Goal: Task Accomplishment & Management: Manage account settings

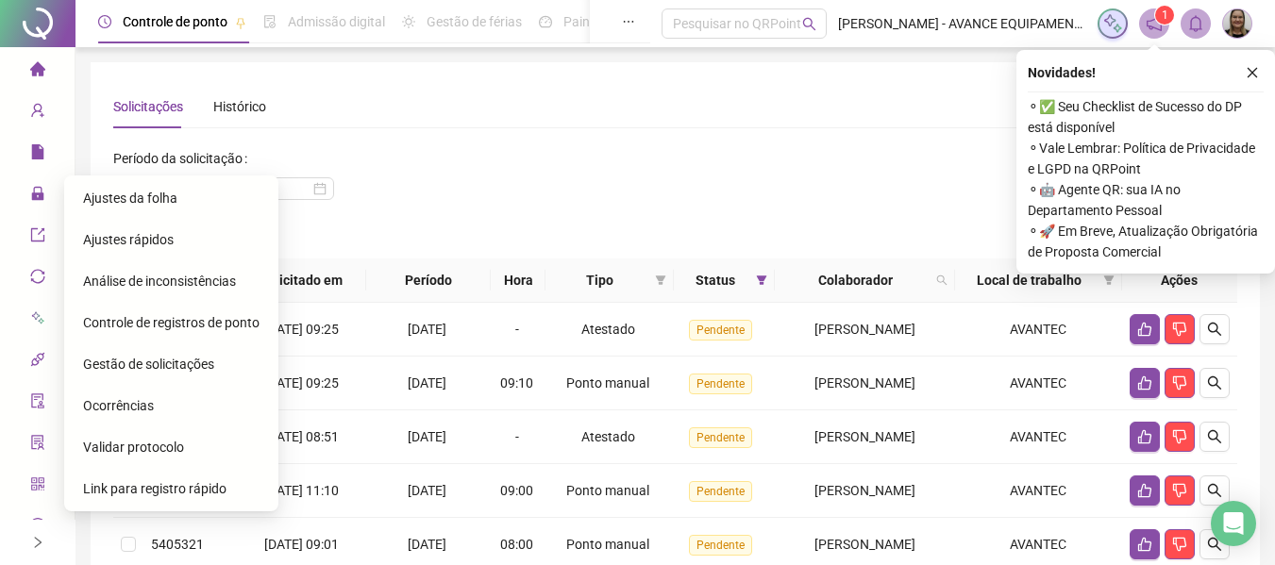
click at [36, 72] on icon "home" at bounding box center [36, 68] width 15 height 14
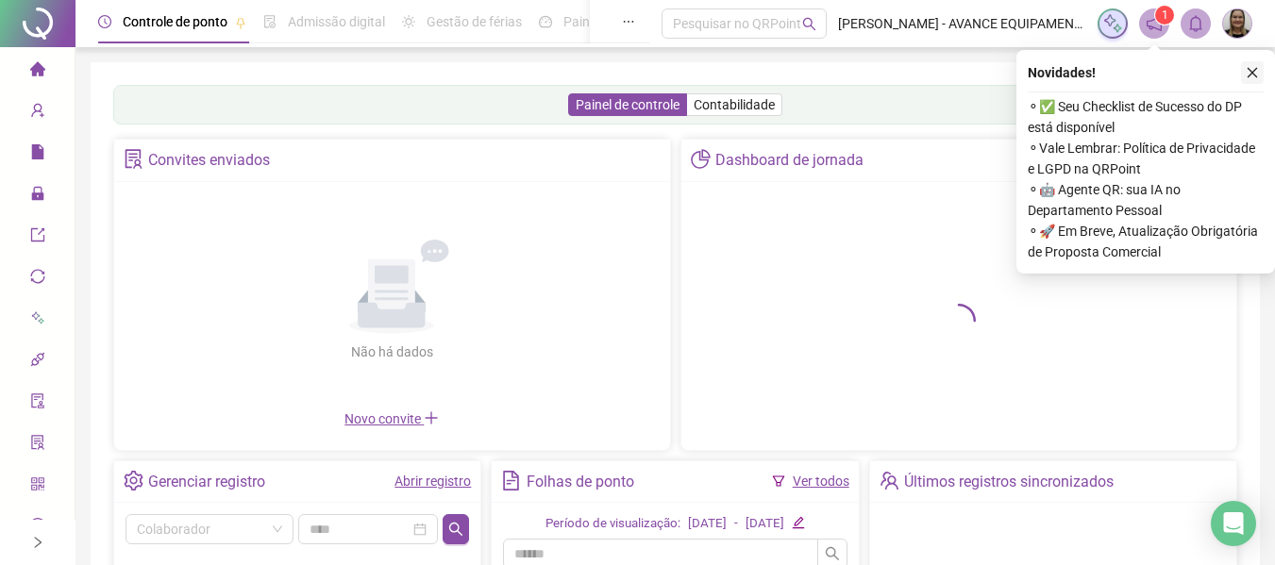
click at [1254, 69] on icon "close" at bounding box center [1252, 72] width 13 height 13
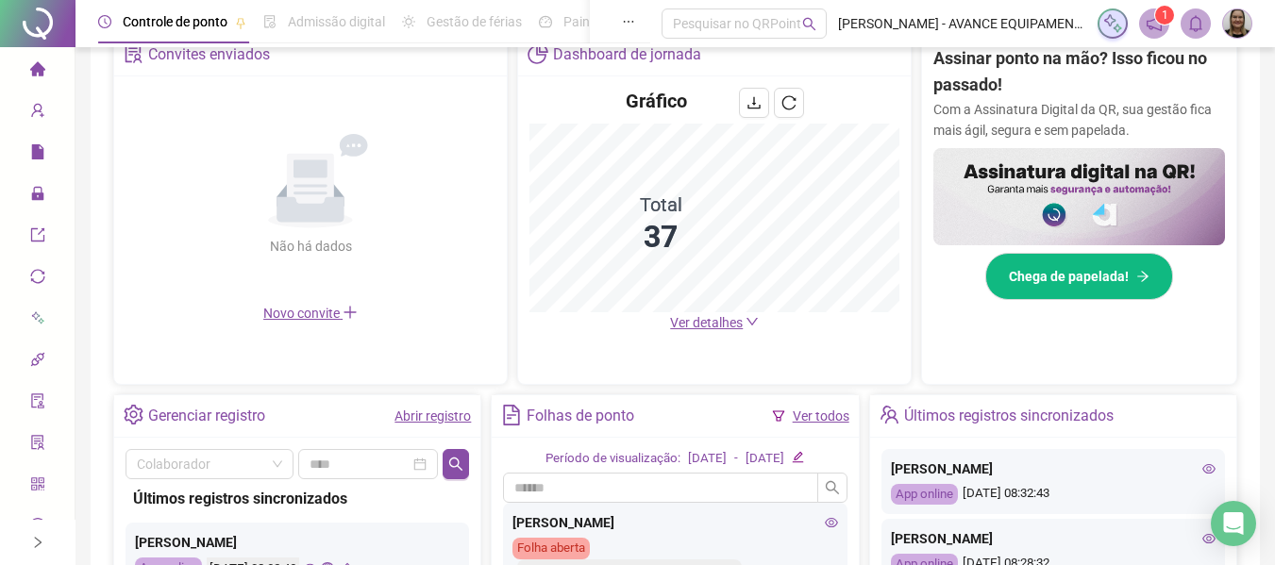
scroll to position [378, 0]
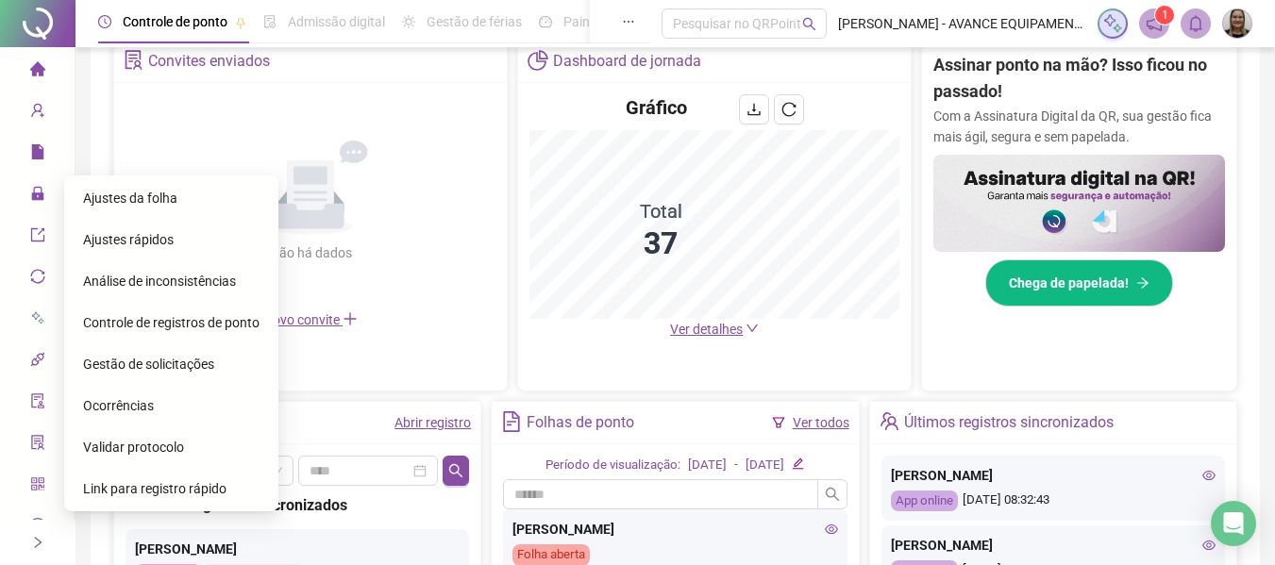
click at [130, 196] on span "Ajustes da folha" at bounding box center [130, 198] width 94 height 15
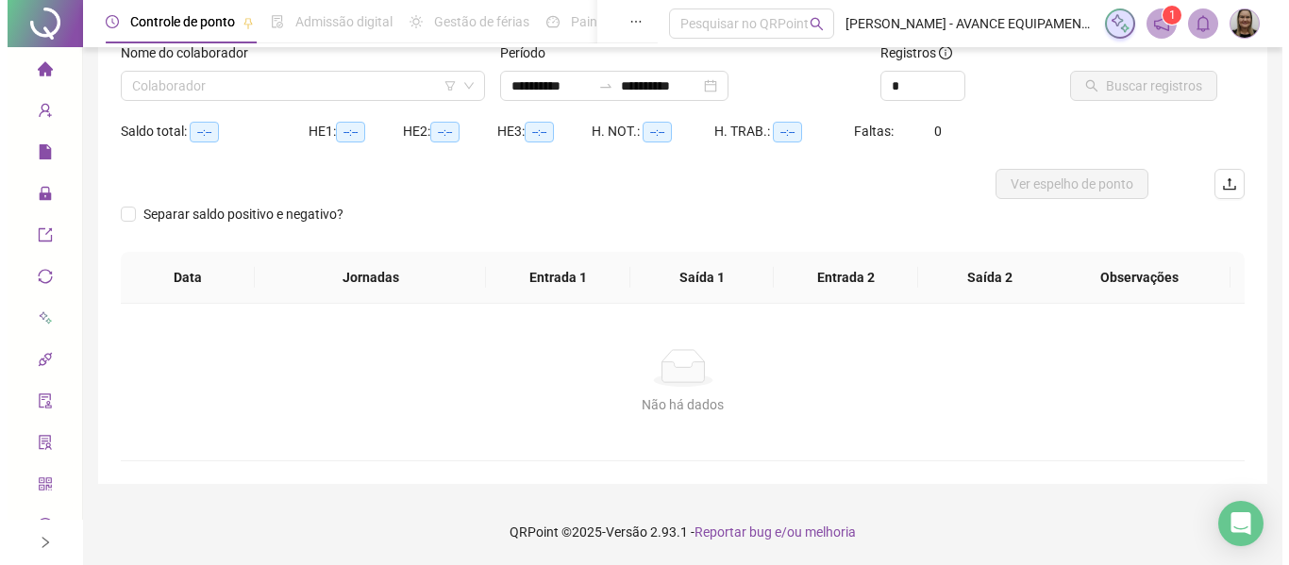
scroll to position [131, 0]
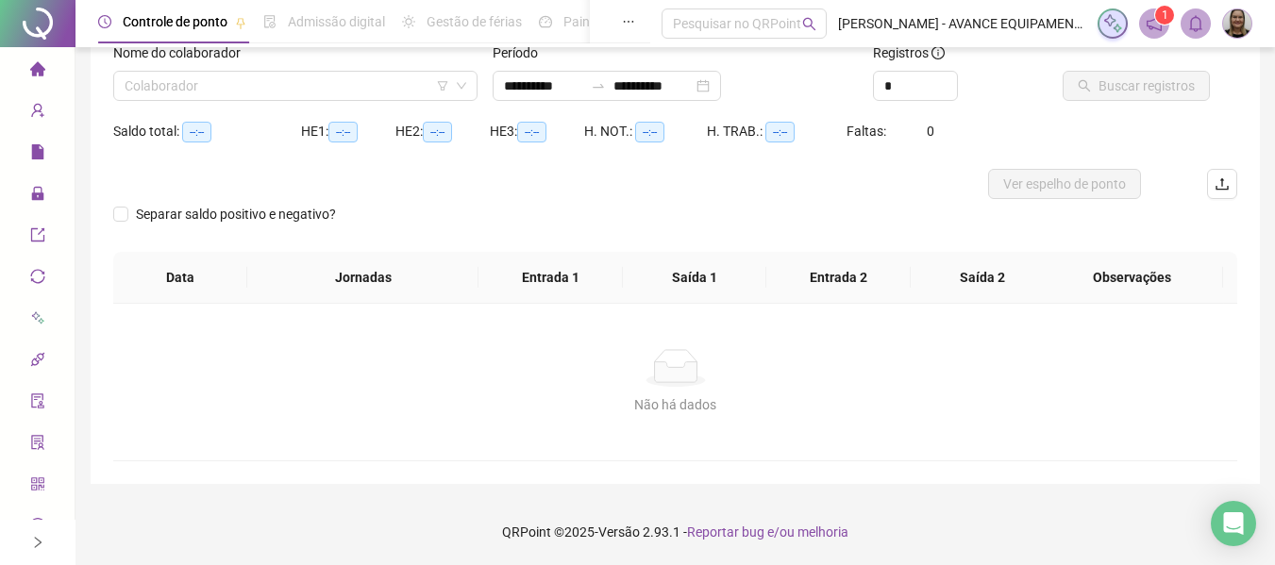
type input "**********"
click at [286, 76] on input "search" at bounding box center [287, 86] width 325 height 28
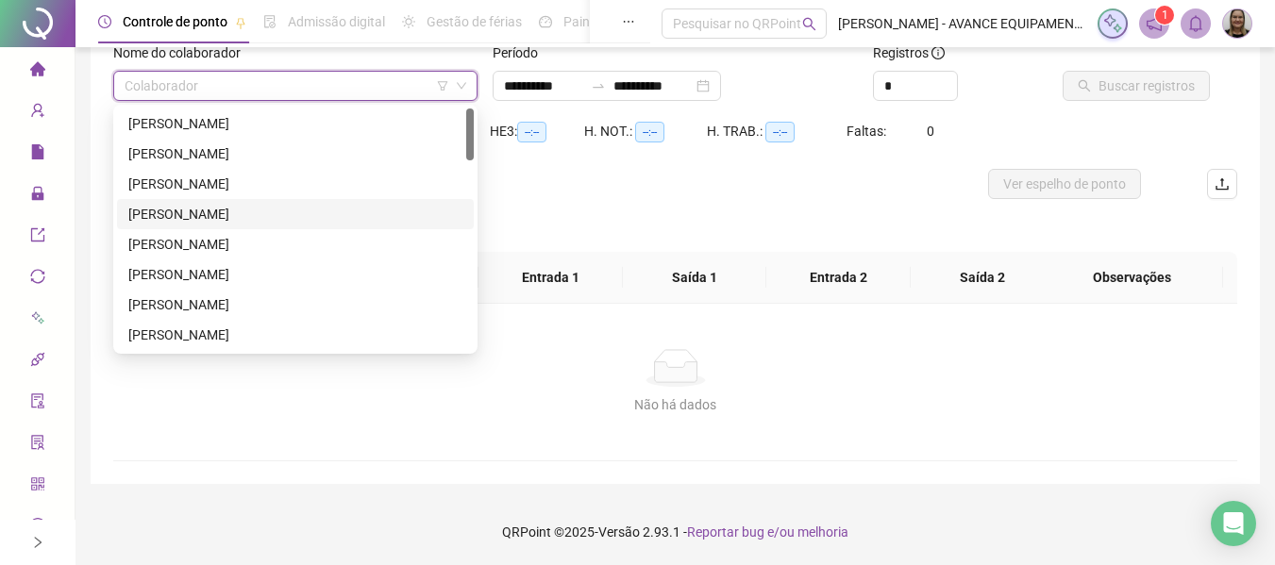
click at [202, 218] on div "[PERSON_NAME]" at bounding box center [295, 214] width 334 height 21
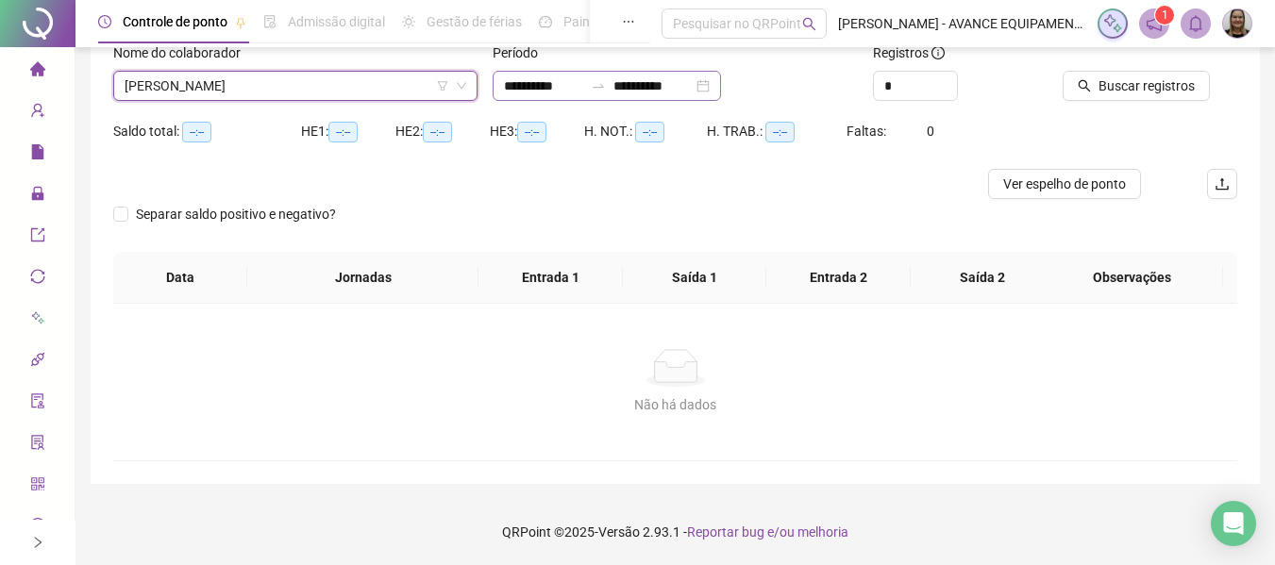
click at [531, 97] on div "**********" at bounding box center [607, 86] width 228 height 30
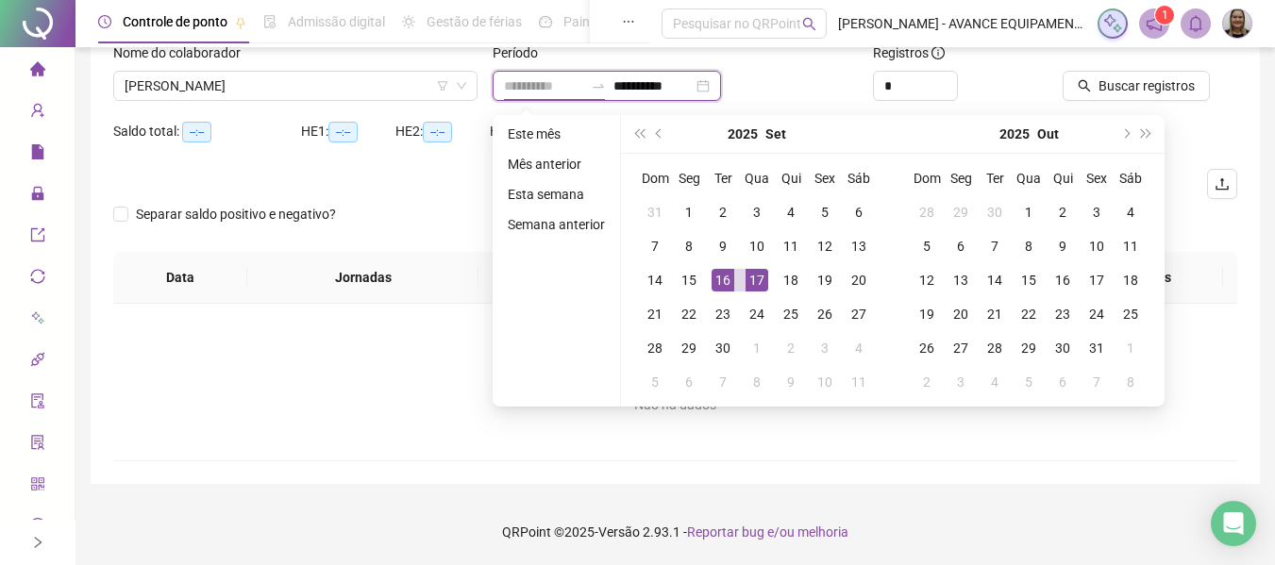
type input "**********"
click at [753, 275] on div "17" at bounding box center [757, 280] width 23 height 23
type input "**********"
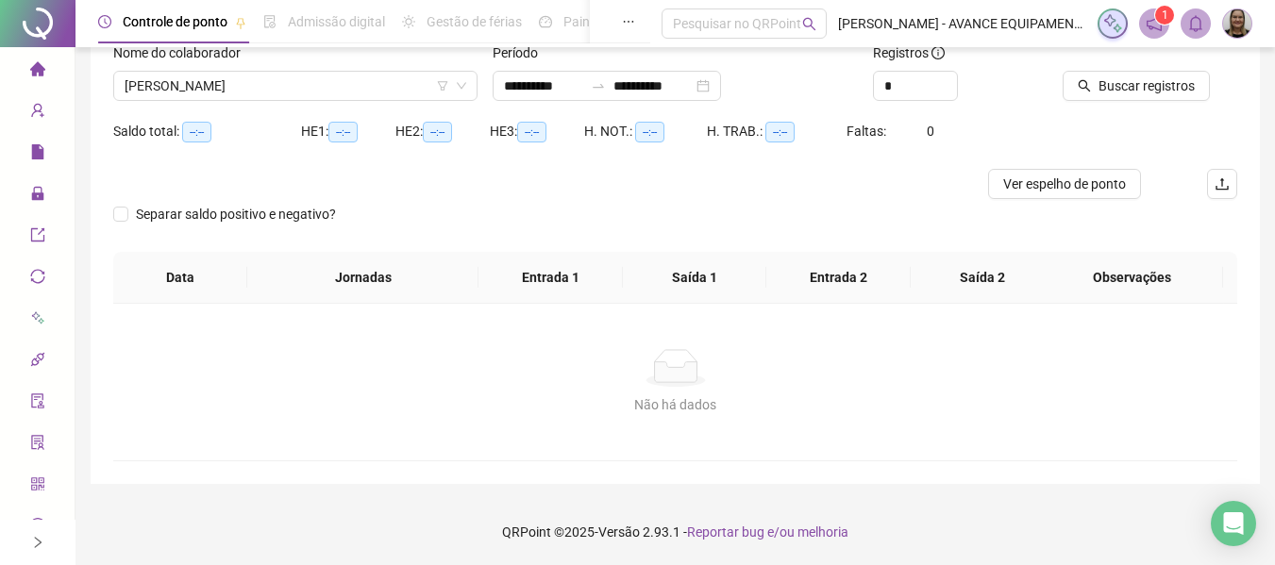
click at [1104, 93] on span "Buscar registros" at bounding box center [1147, 86] width 96 height 21
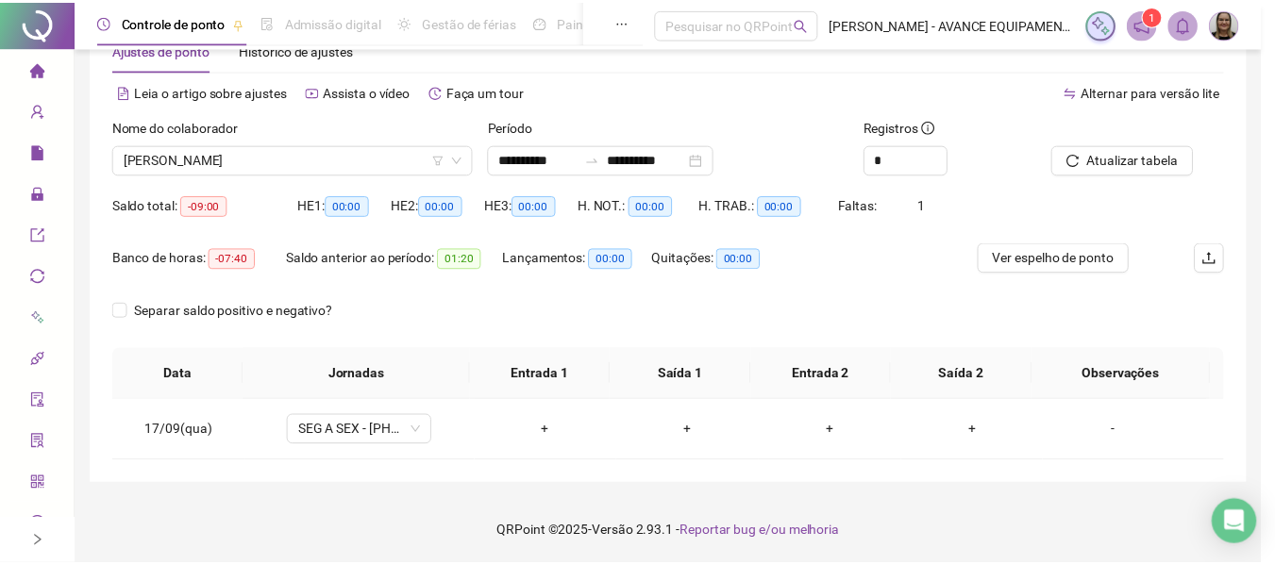
scroll to position [58, 0]
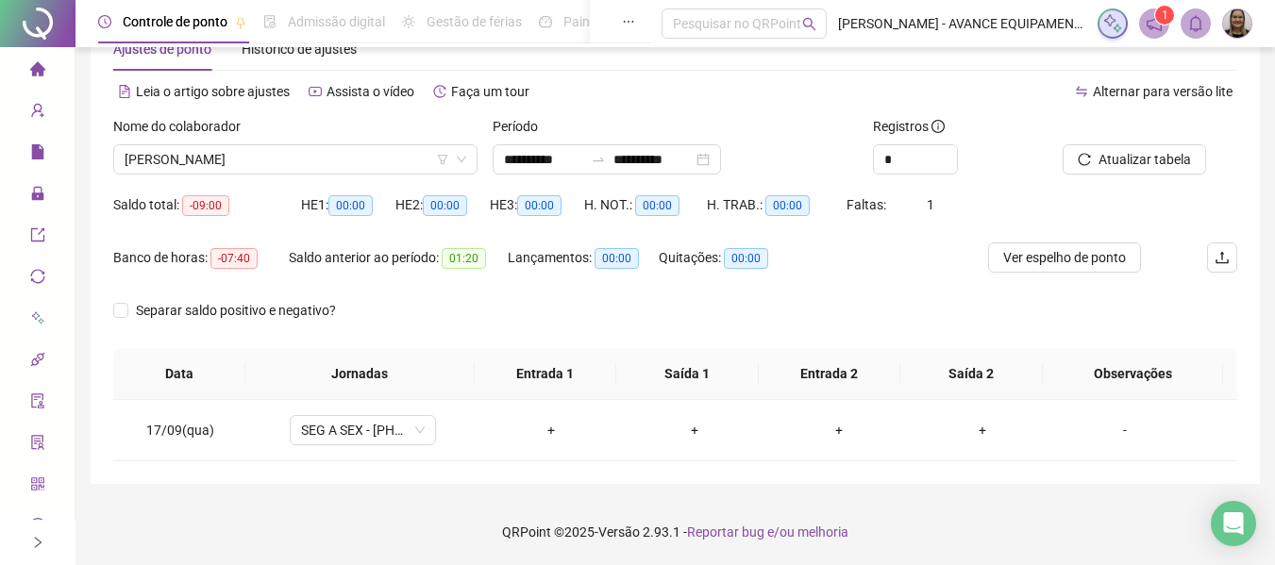
click at [30, 67] on icon "home" at bounding box center [37, 68] width 15 height 15
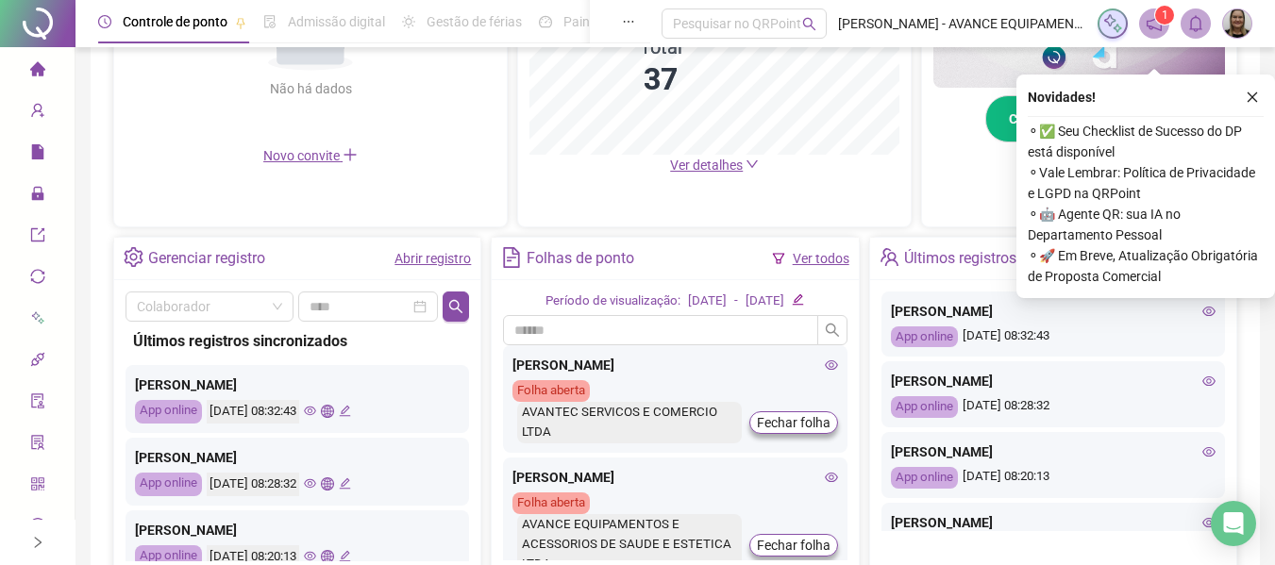
scroll to position [566, 0]
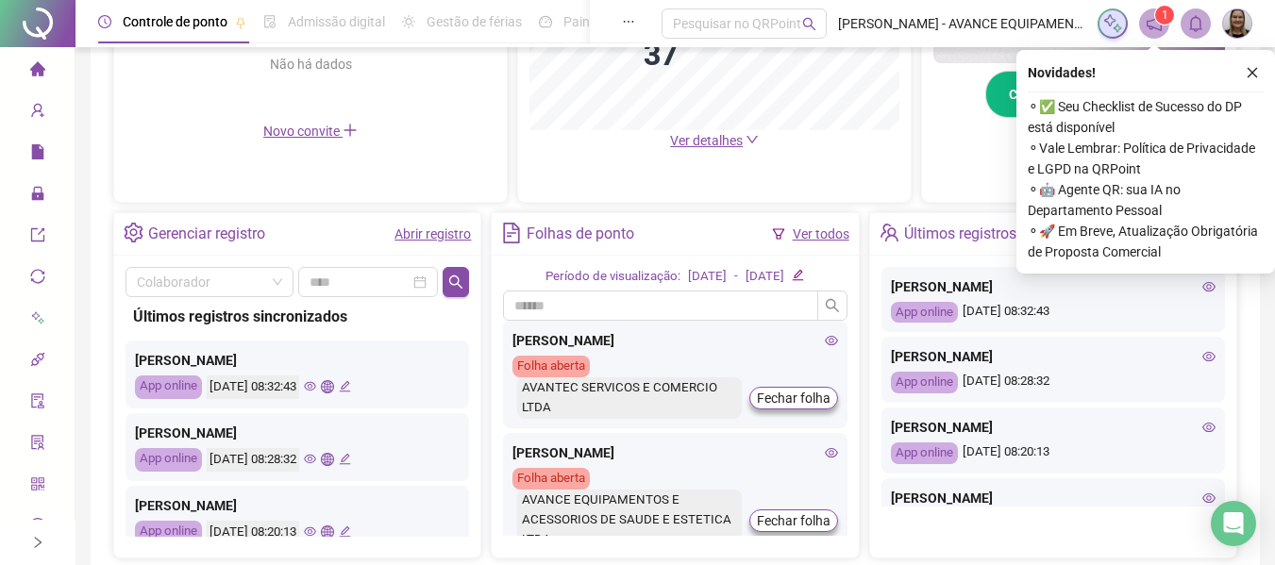
click at [1203, 357] on icon "eye" at bounding box center [1209, 356] width 13 height 13
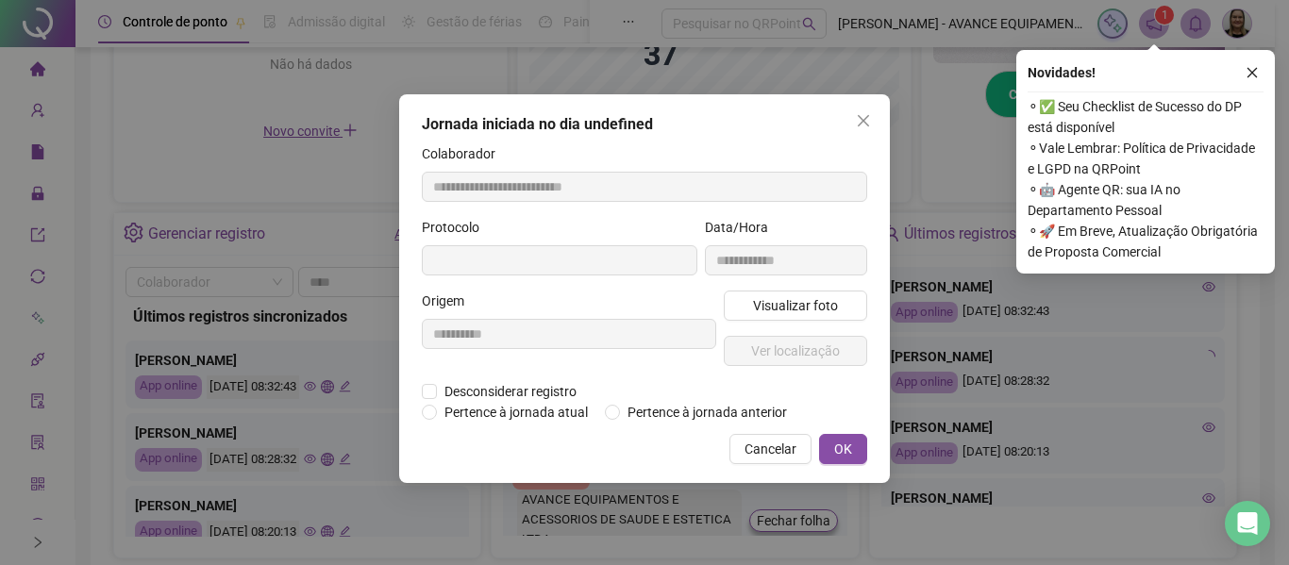
type input "**********"
click at [797, 310] on span "Visualizar foto" at bounding box center [795, 305] width 85 height 21
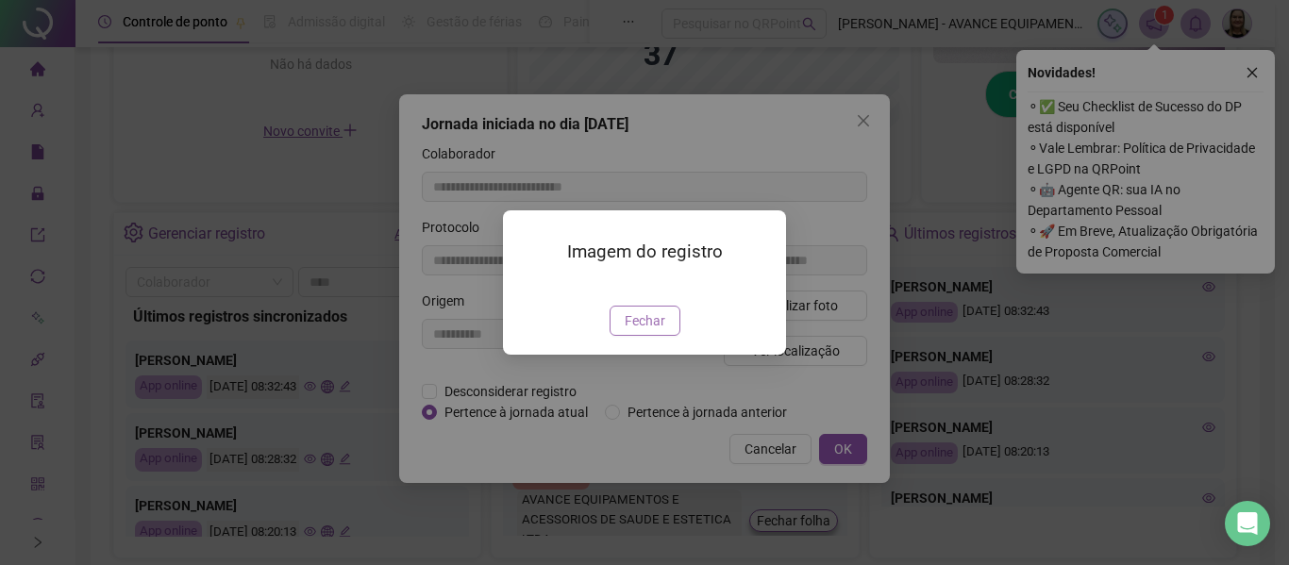
click at [648, 331] on span "Fechar" at bounding box center [645, 321] width 41 height 21
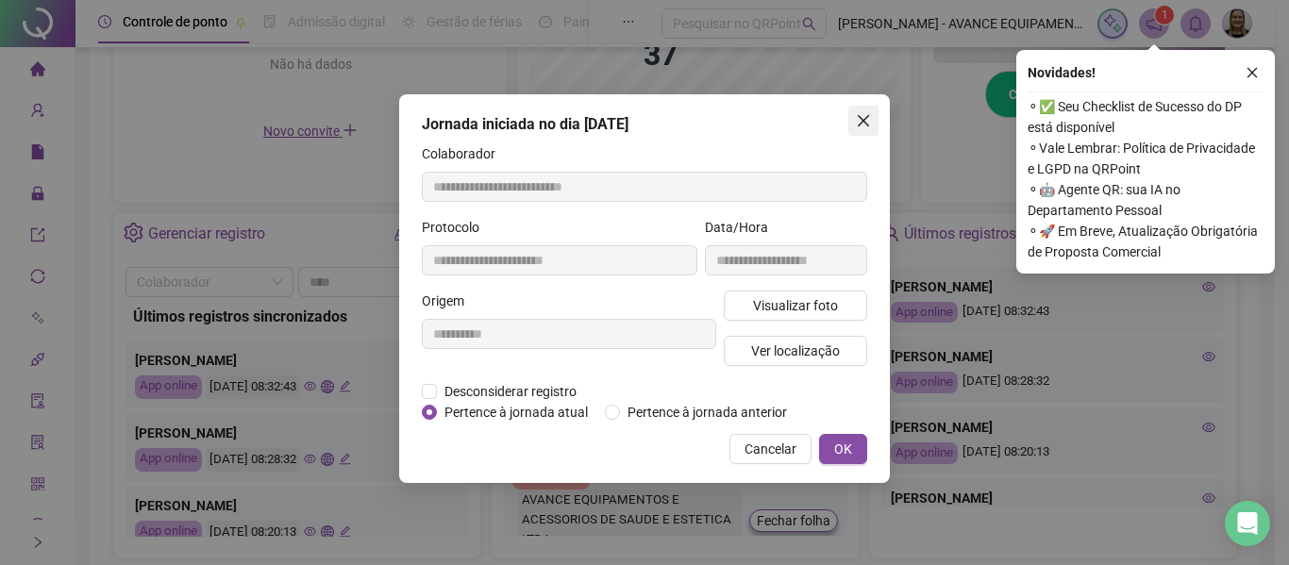
click at [856, 123] on icon "close" at bounding box center [863, 120] width 15 height 15
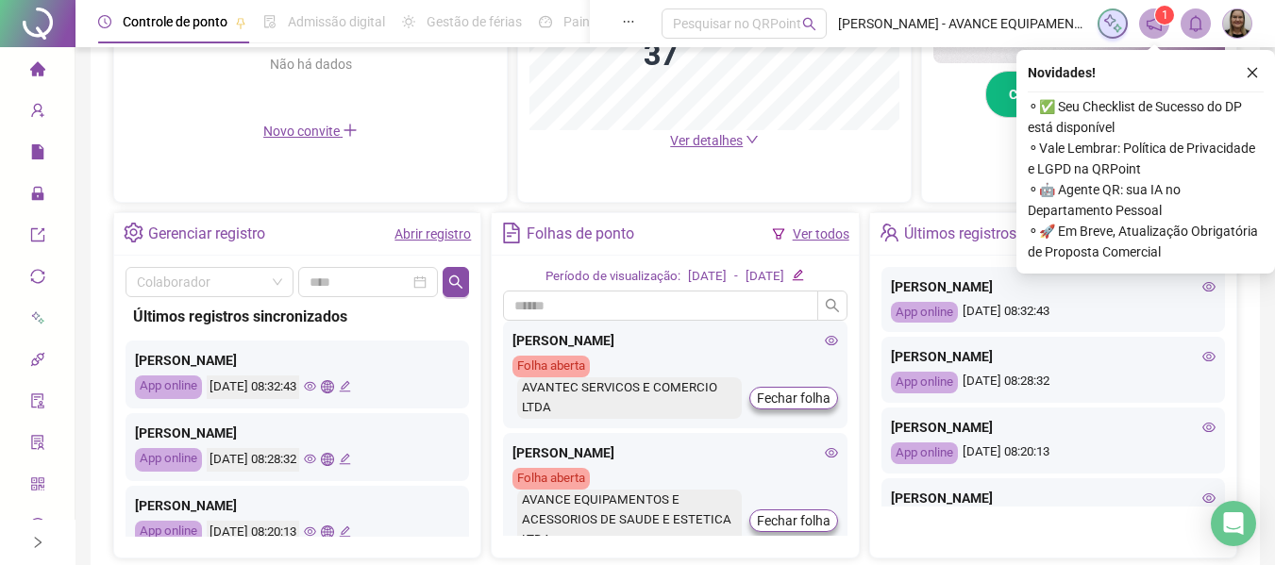
click at [1250, 72] on icon "close" at bounding box center [1252, 72] width 13 height 13
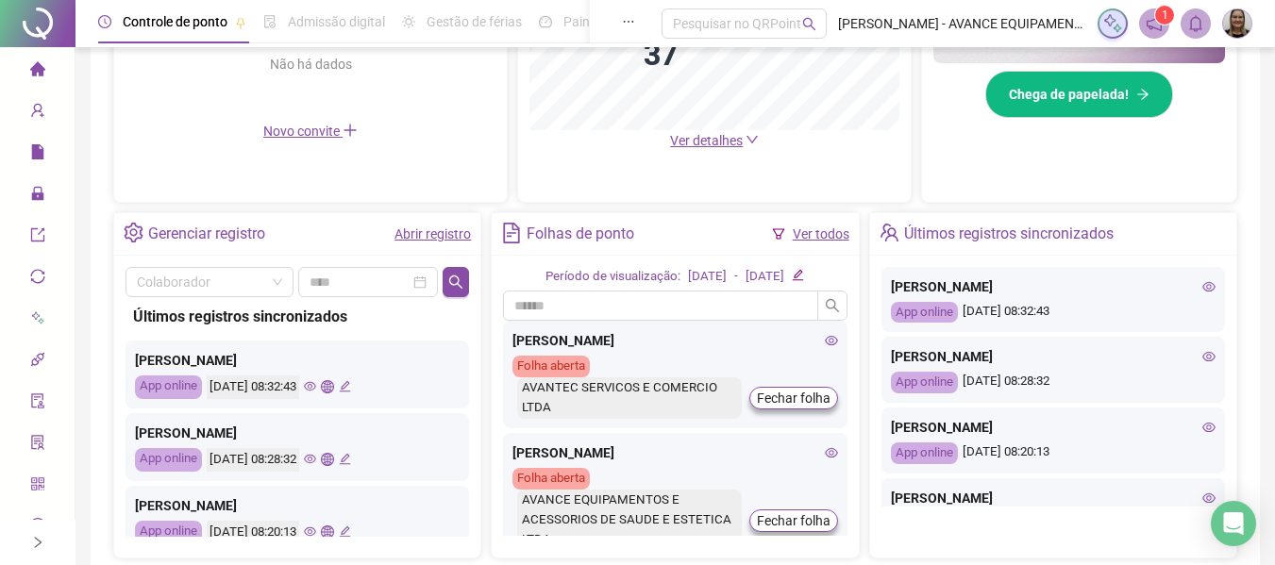
click at [688, 140] on span "Ver detalhes" at bounding box center [706, 140] width 73 height 15
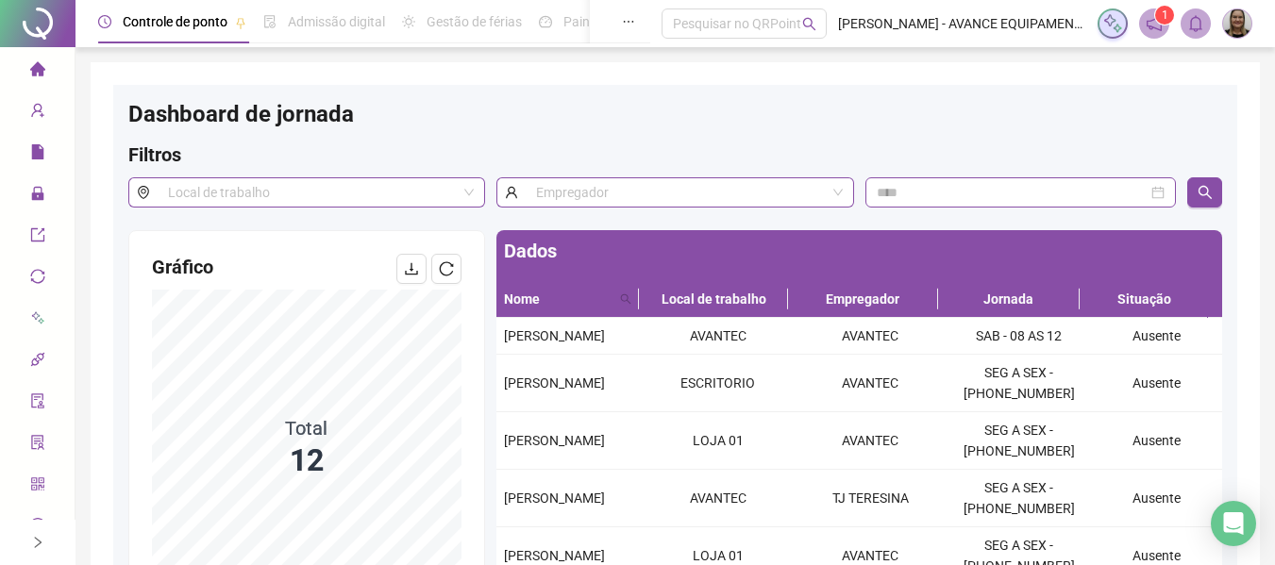
click at [38, 63] on div "Página inicial" at bounding box center [37, 71] width 15 height 40
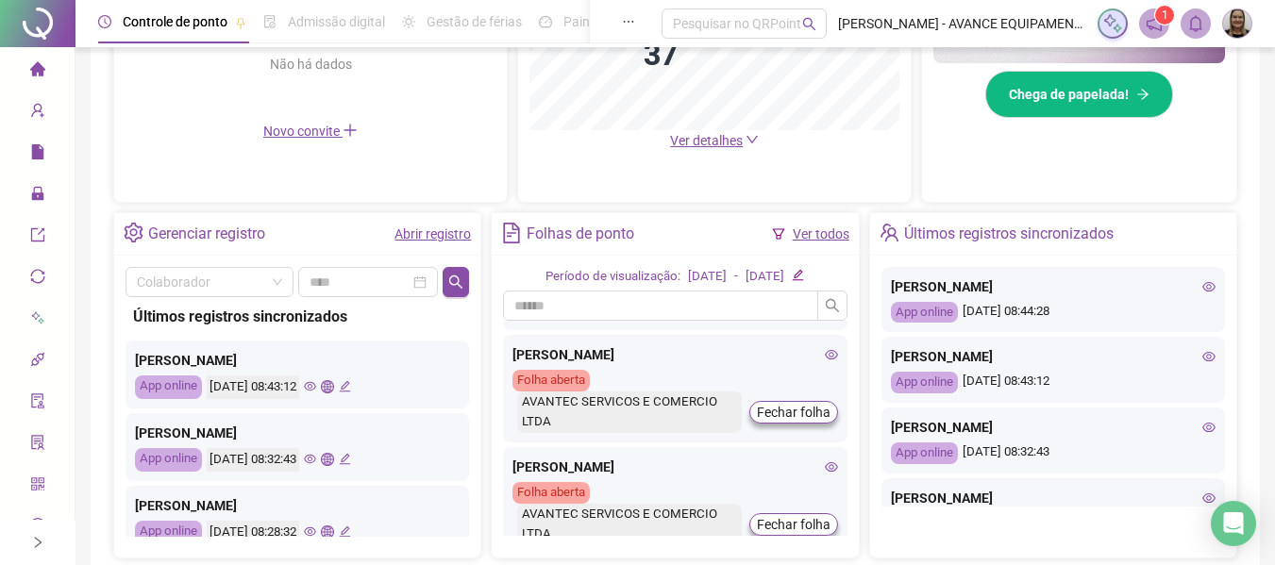
click at [29, 68] on icon "home" at bounding box center [36, 68] width 15 height 14
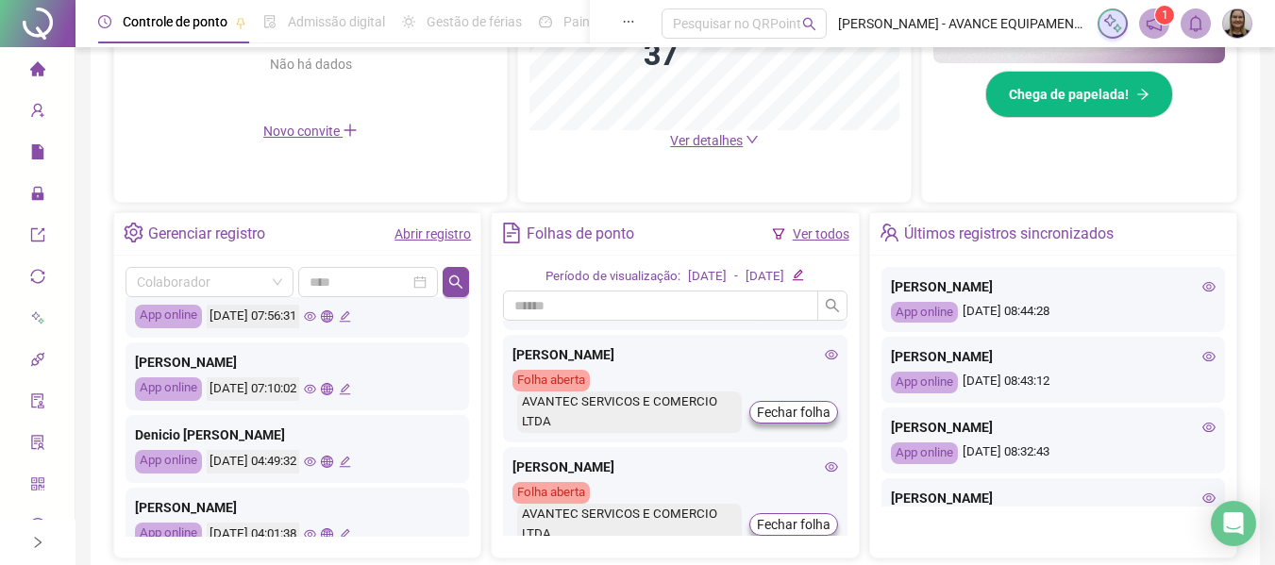
scroll to position [888, 0]
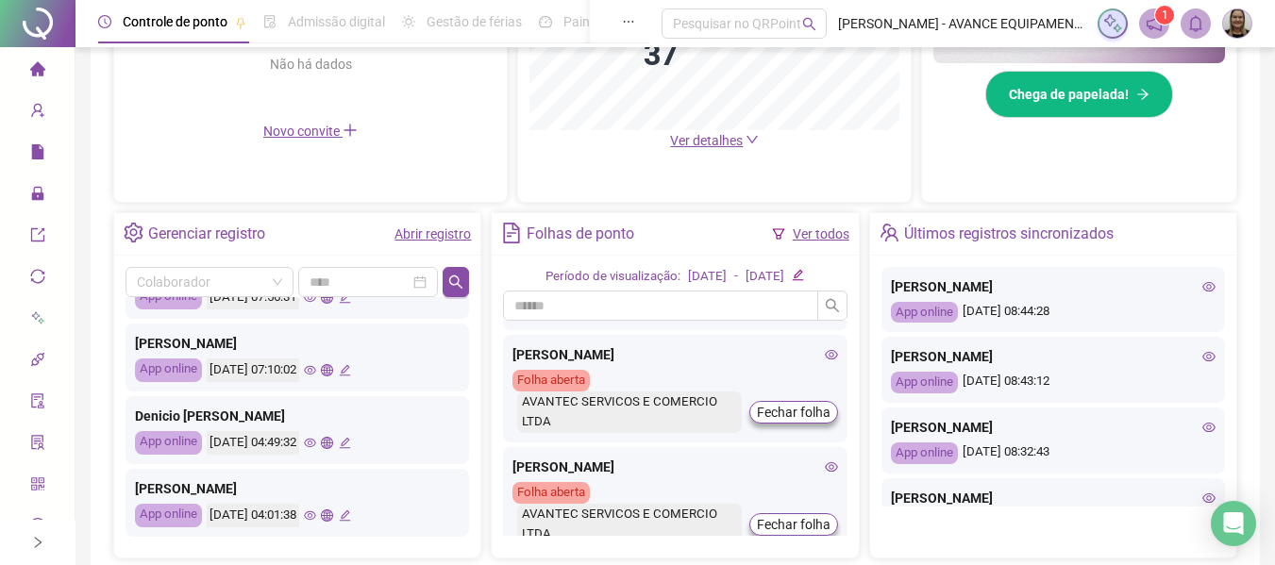
click at [316, 518] on icon "eye" at bounding box center [310, 516] width 12 height 12
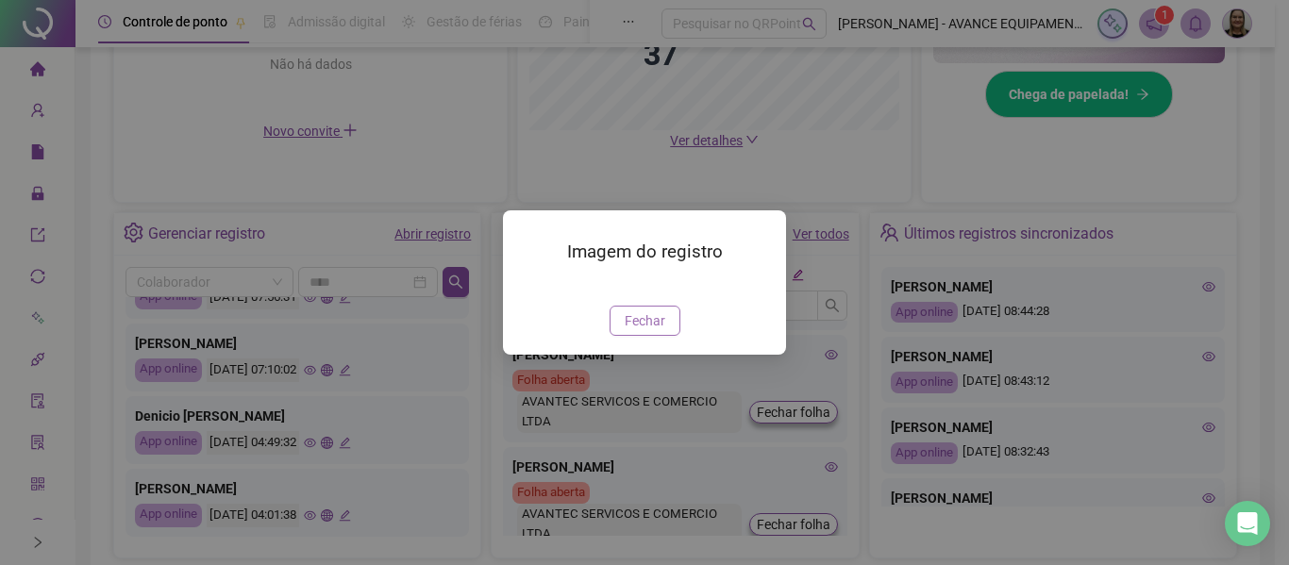
click at [648, 331] on span "Fechar" at bounding box center [645, 321] width 41 height 21
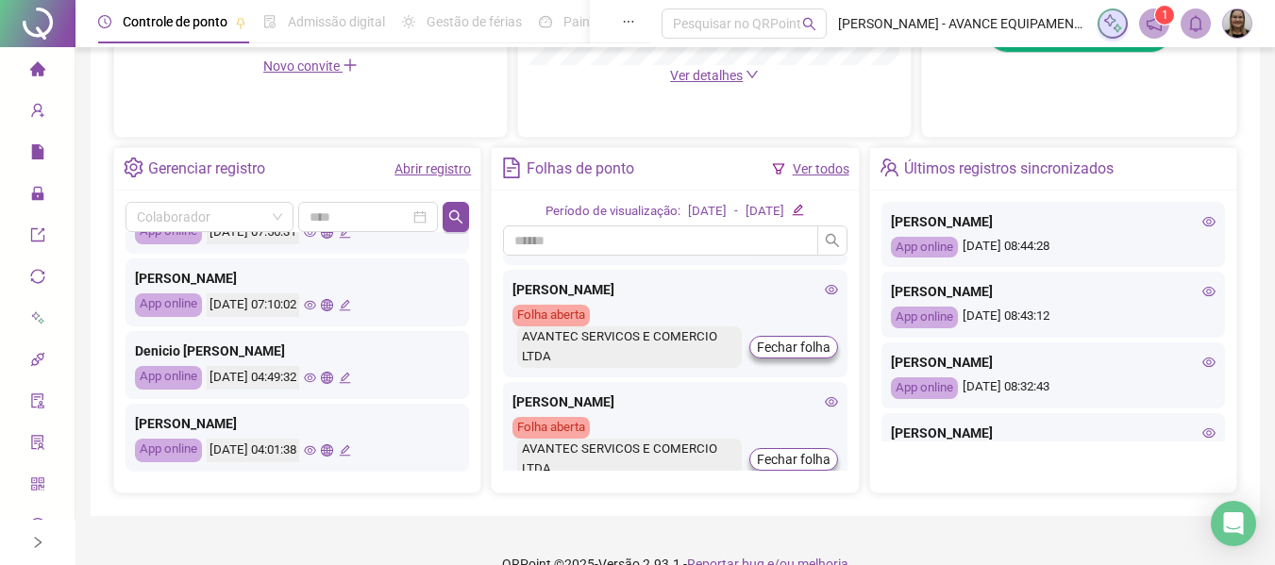
scroll to position [661, 0]
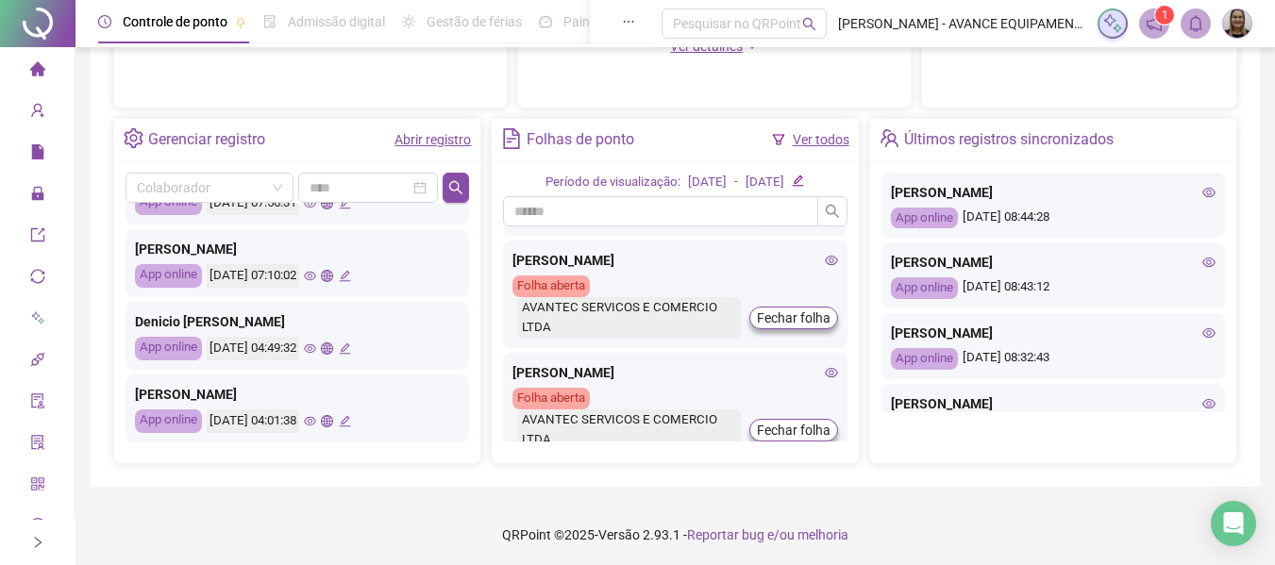
click at [316, 347] on icon "eye" at bounding box center [310, 349] width 12 height 12
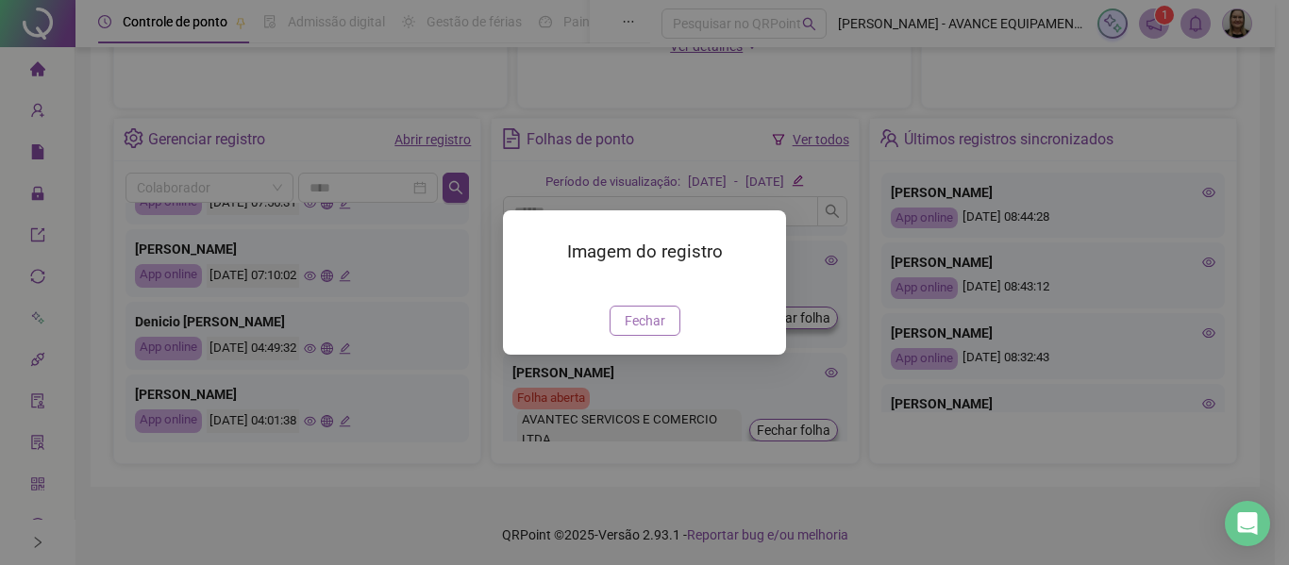
click at [638, 331] on span "Fechar" at bounding box center [645, 321] width 41 height 21
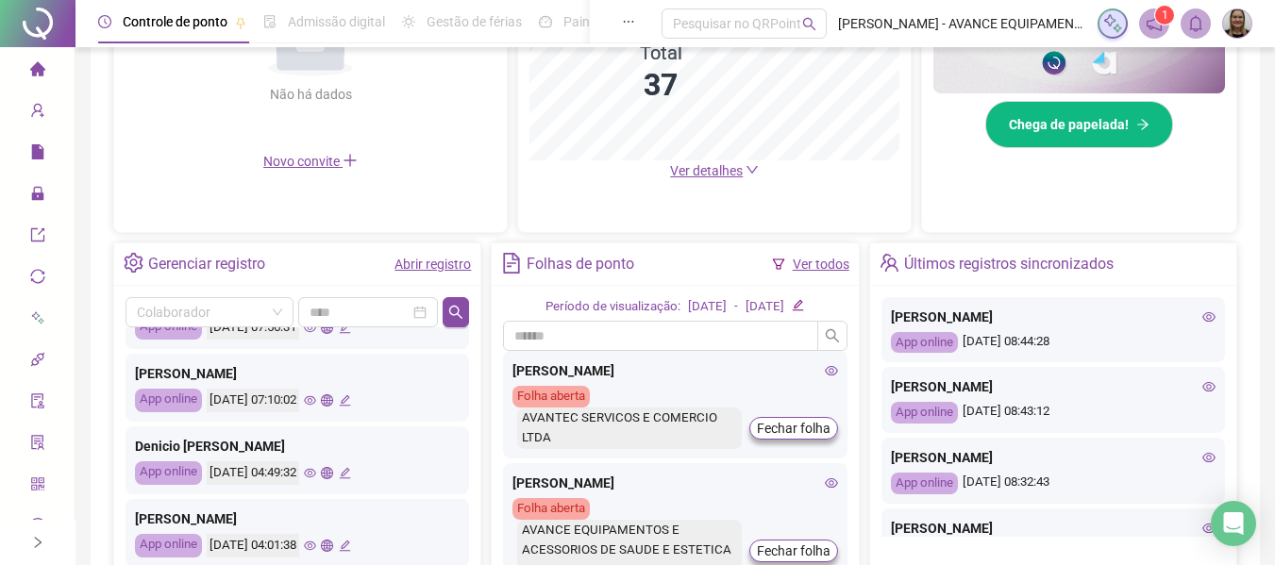
scroll to position [569, 0]
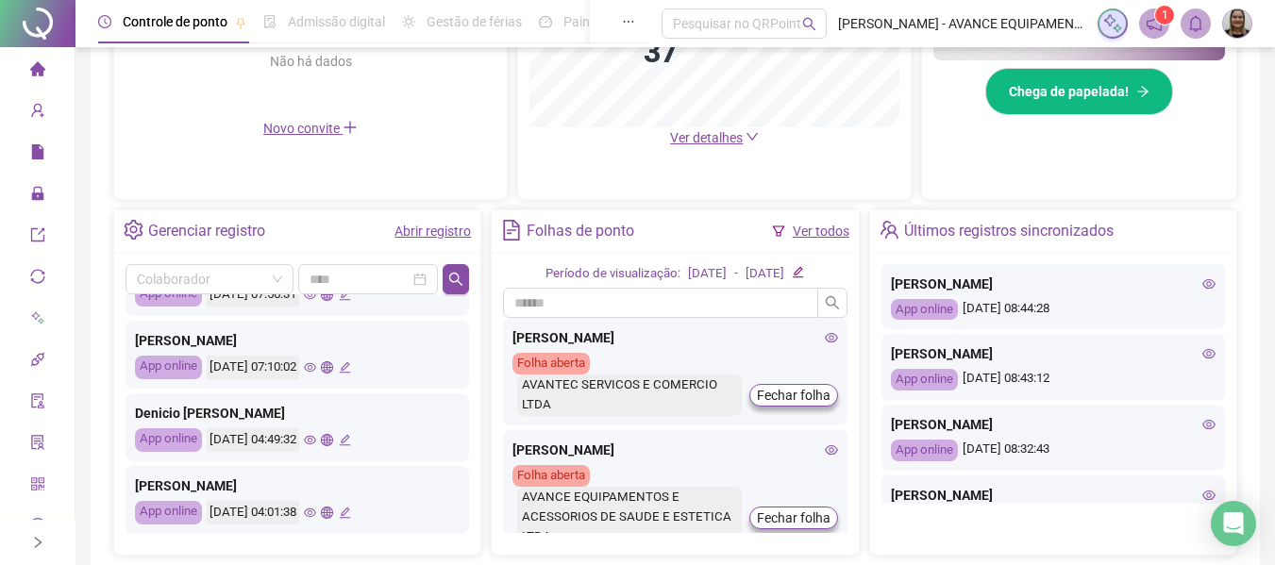
click at [1203, 352] on icon "eye" at bounding box center [1209, 353] width 13 height 9
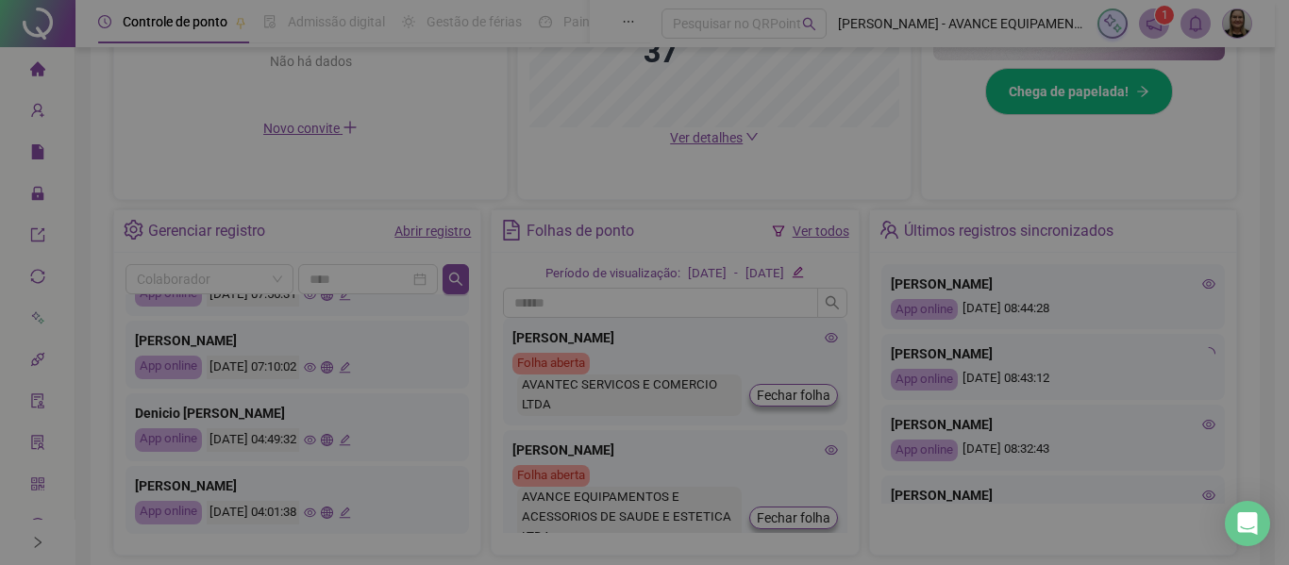
type input "**********"
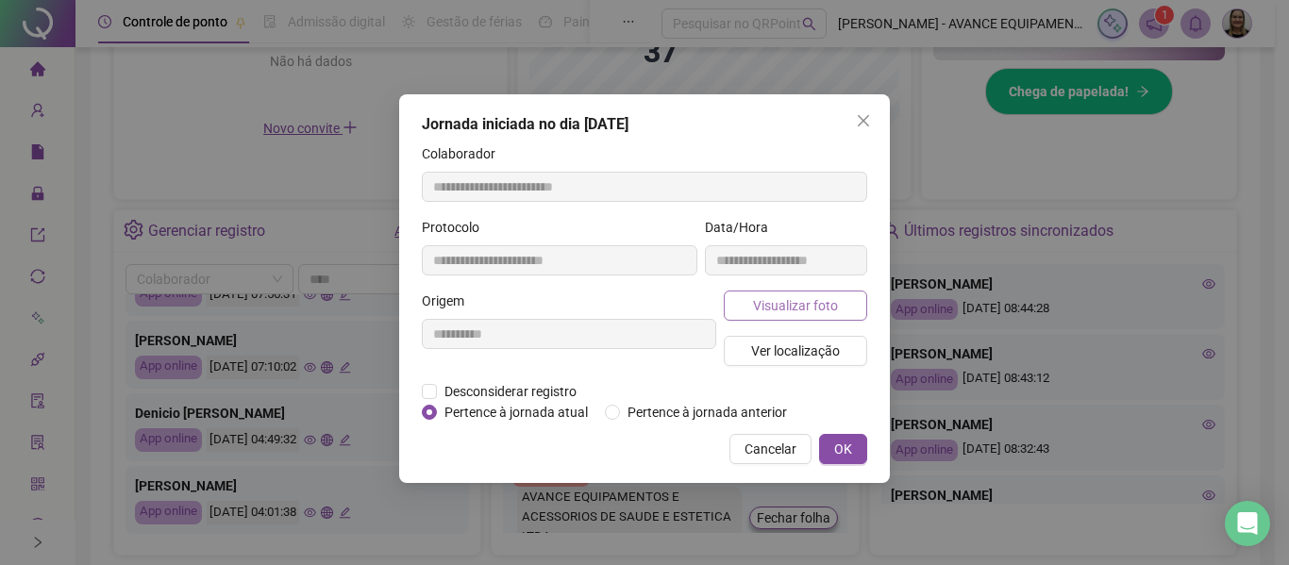
click at [766, 307] on span "Visualizar foto" at bounding box center [795, 305] width 85 height 21
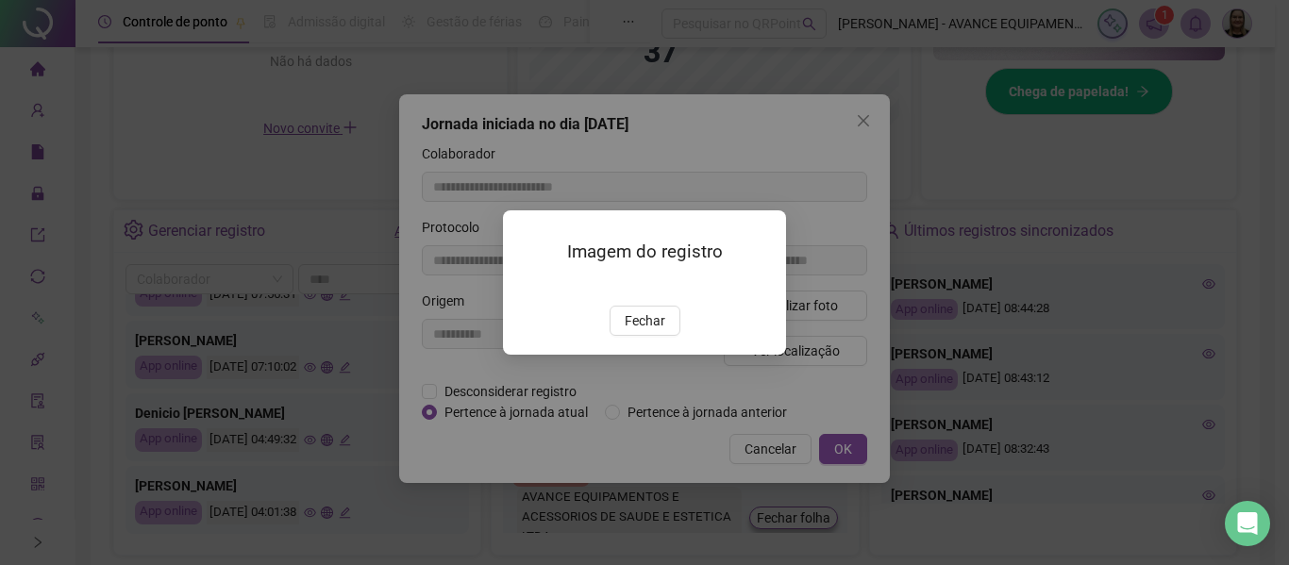
click at [666, 336] on button "Fechar" at bounding box center [645, 321] width 71 height 30
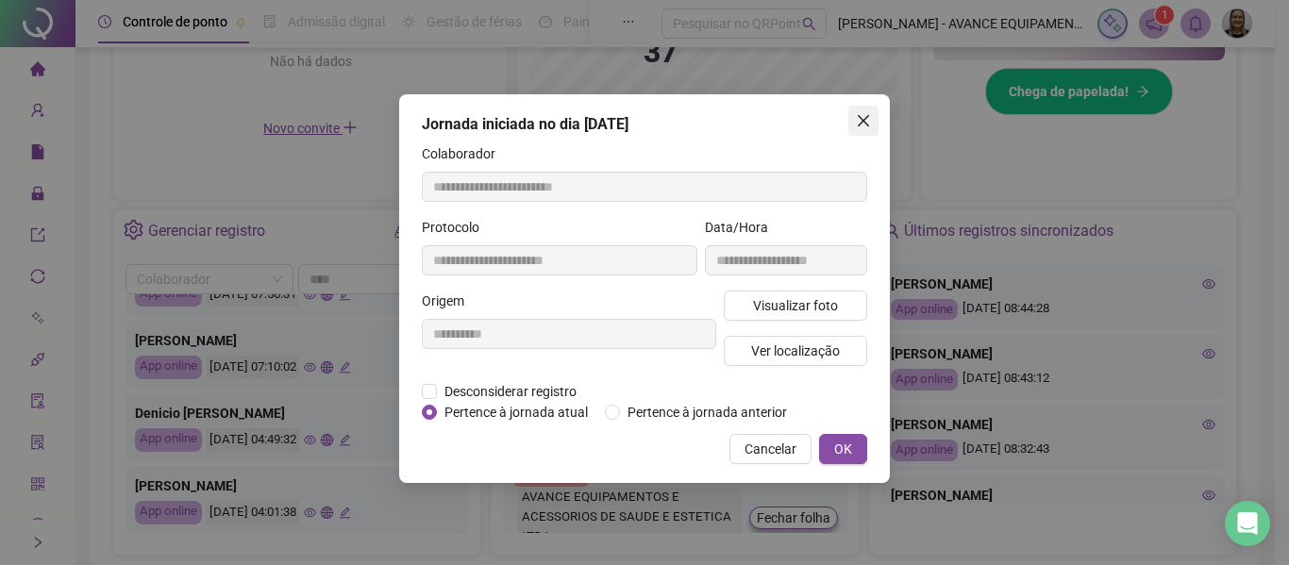
click at [861, 117] on icon "close" at bounding box center [863, 120] width 11 height 11
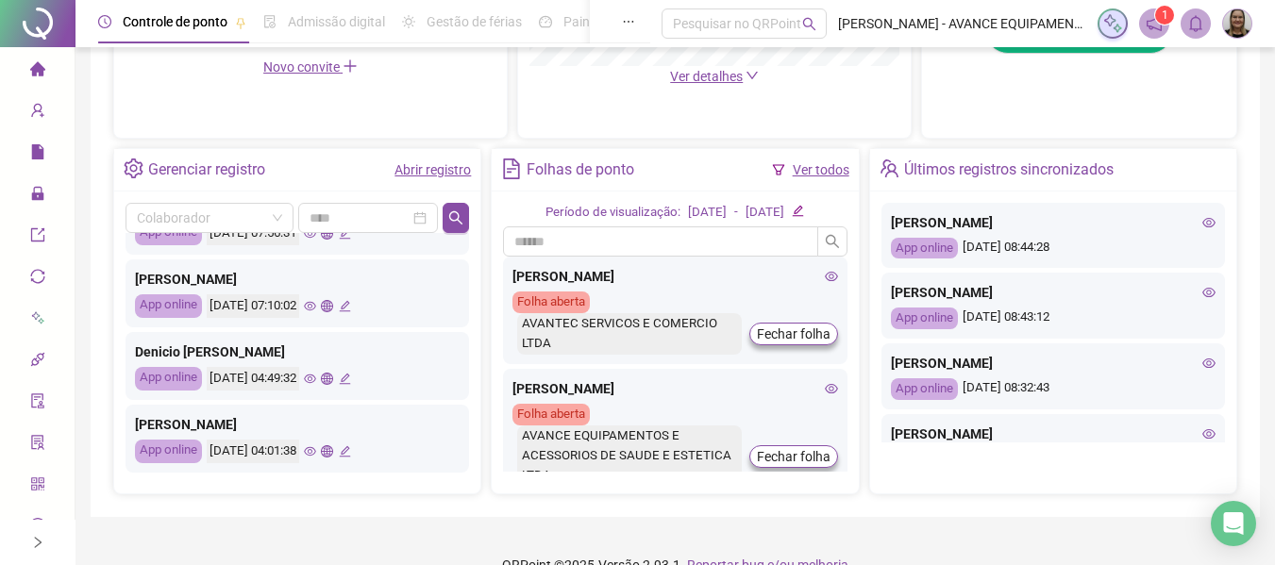
scroll to position [664, 0]
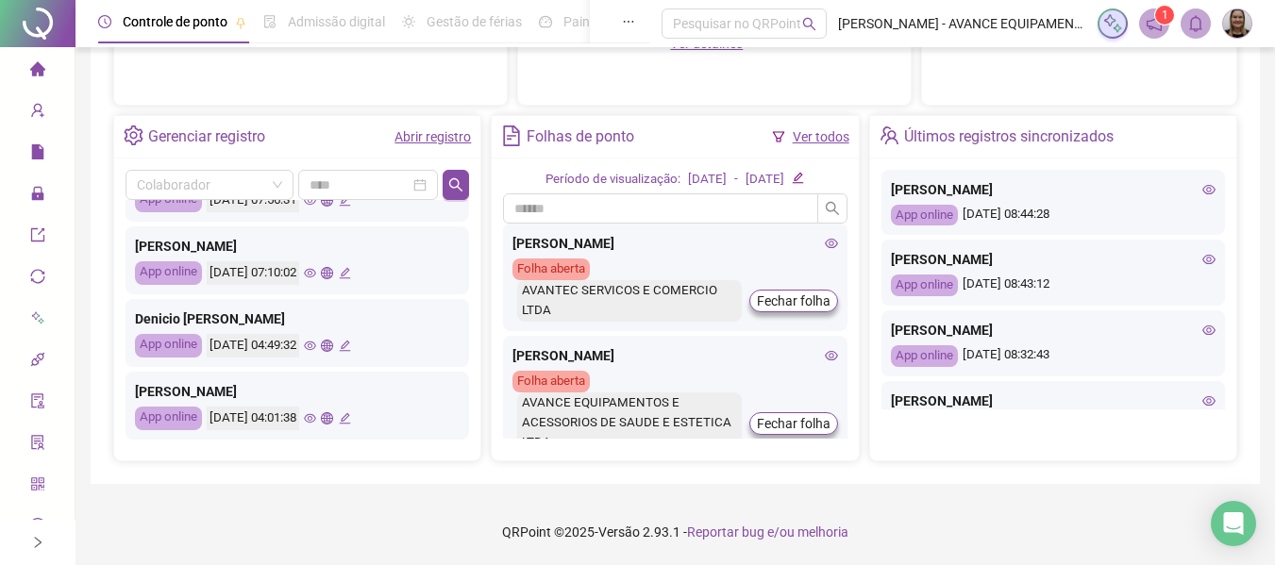
click at [316, 419] on icon "eye" at bounding box center [310, 418] width 12 height 12
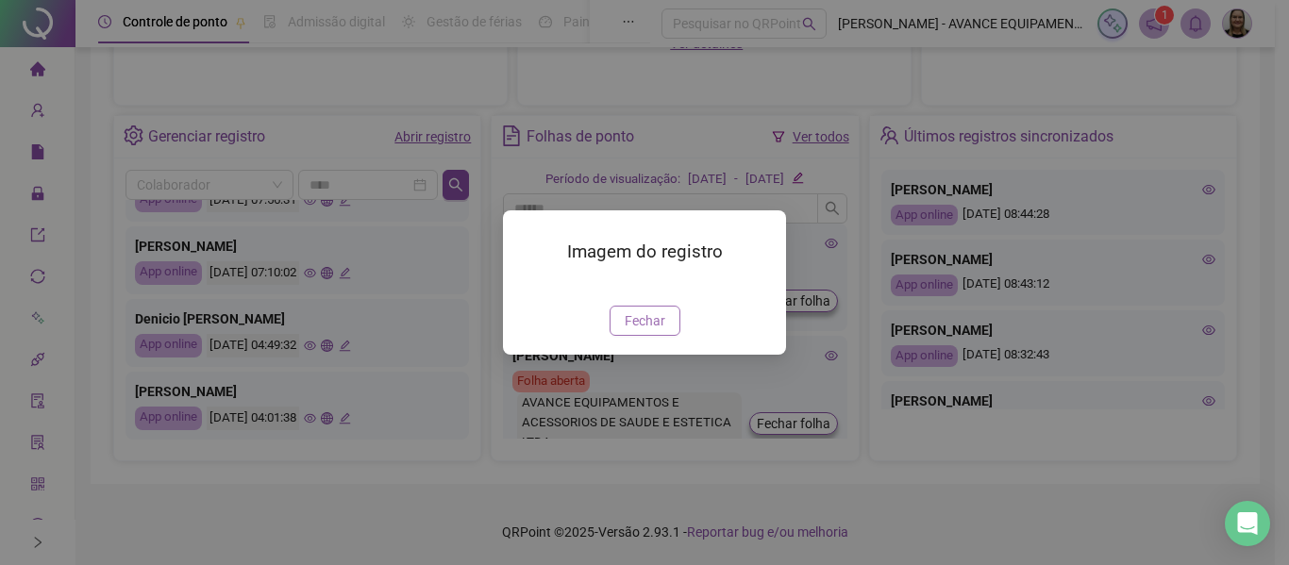
click at [638, 331] on span "Fechar" at bounding box center [645, 321] width 41 height 21
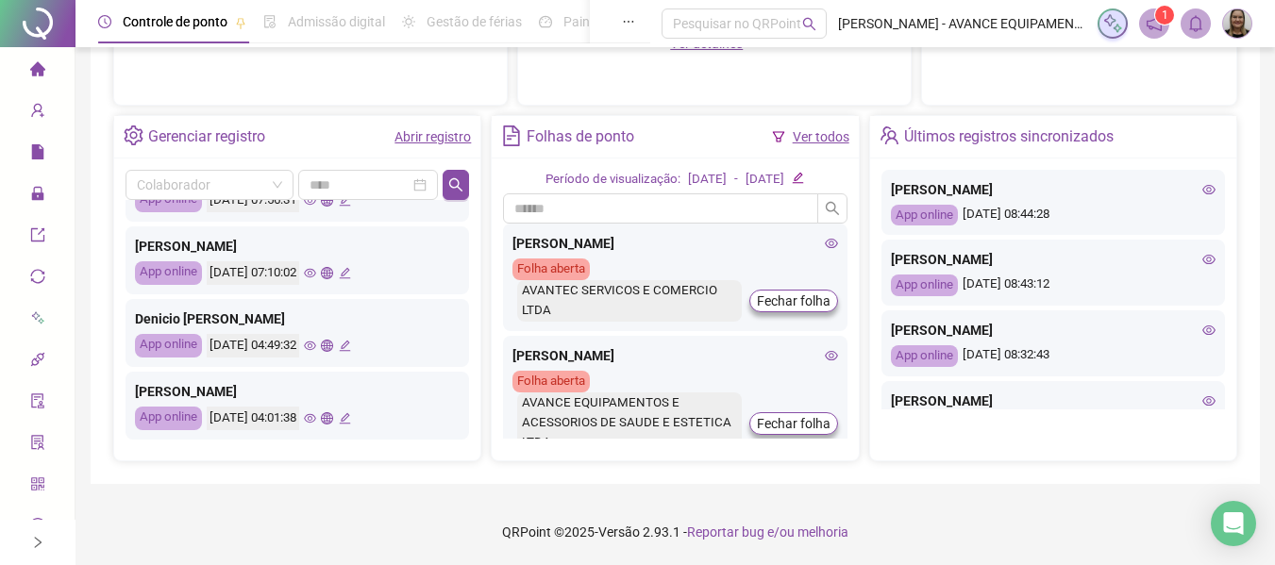
click at [30, 76] on span "home" at bounding box center [37, 72] width 15 height 38
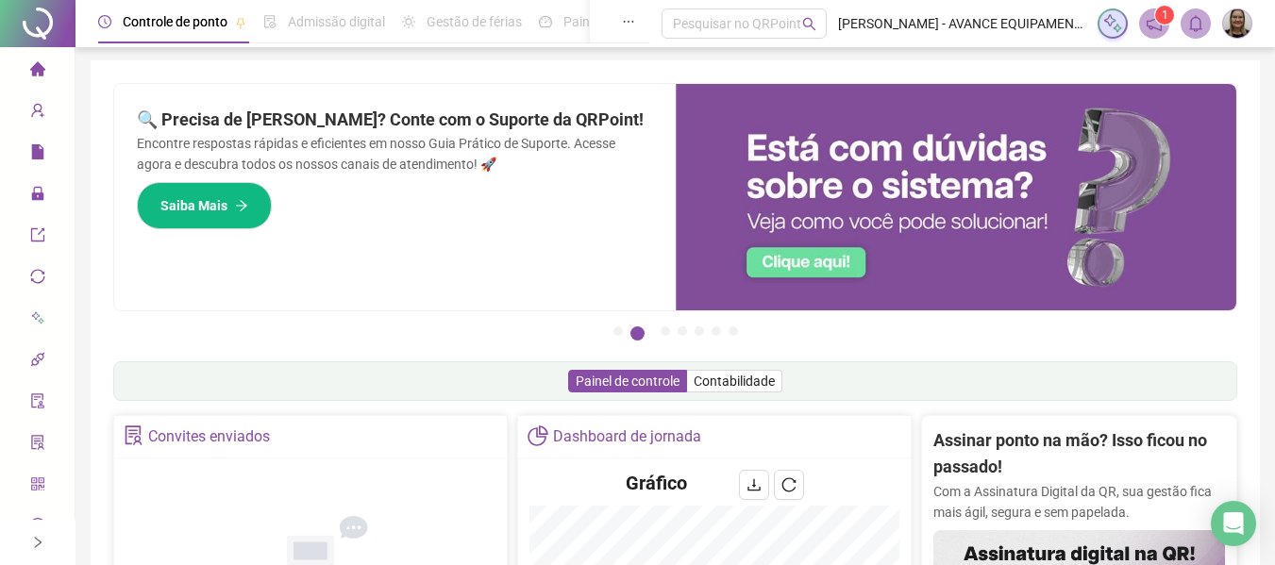
scroll to position [0, 0]
